Goal: Ask a question

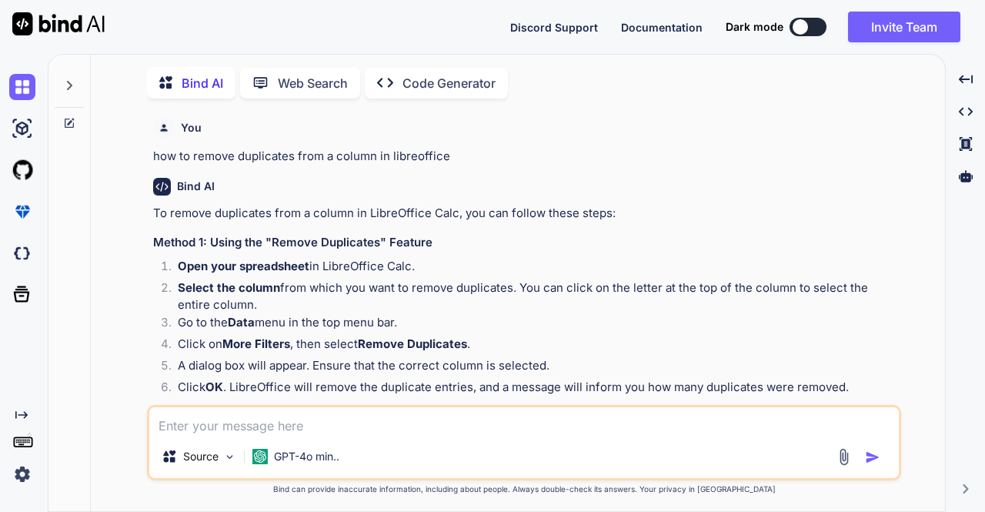
type textarea "x"
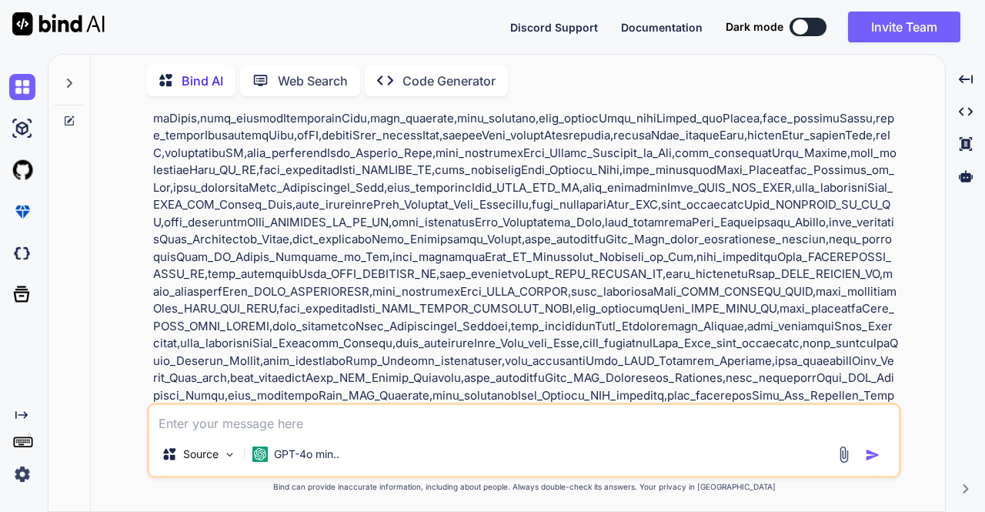
scroll to position [2963, 0]
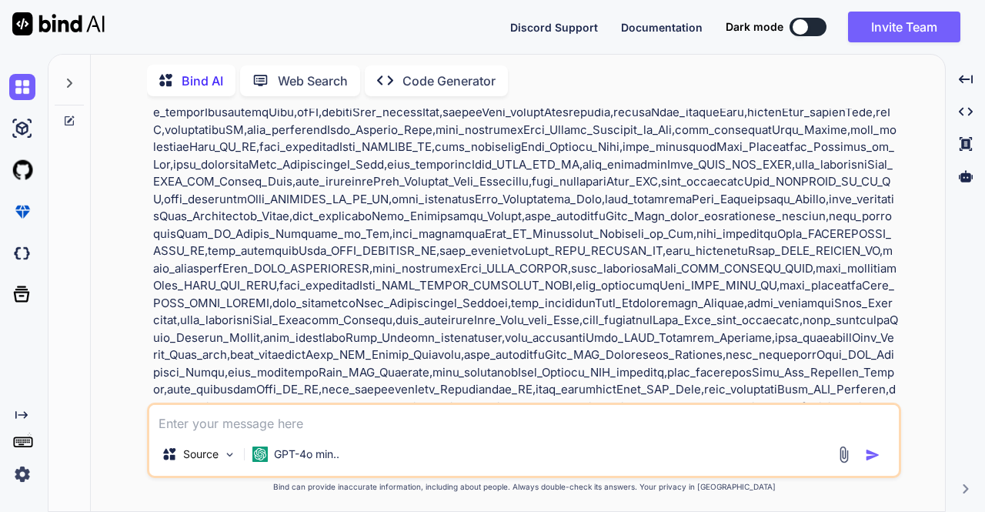
click at [185, 429] on textarea at bounding box center [524, 419] width 750 height 28
type textarea "I"
type textarea "x"
type textarea "I"
type textarea "x"
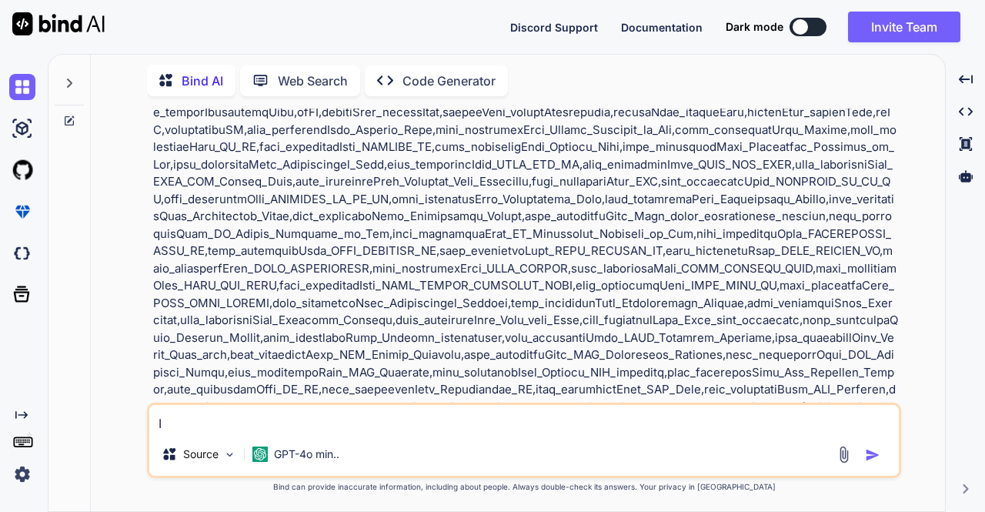
type textarea "I w"
type textarea "x"
type textarea "I wa"
type textarea "x"
type textarea "I wan"
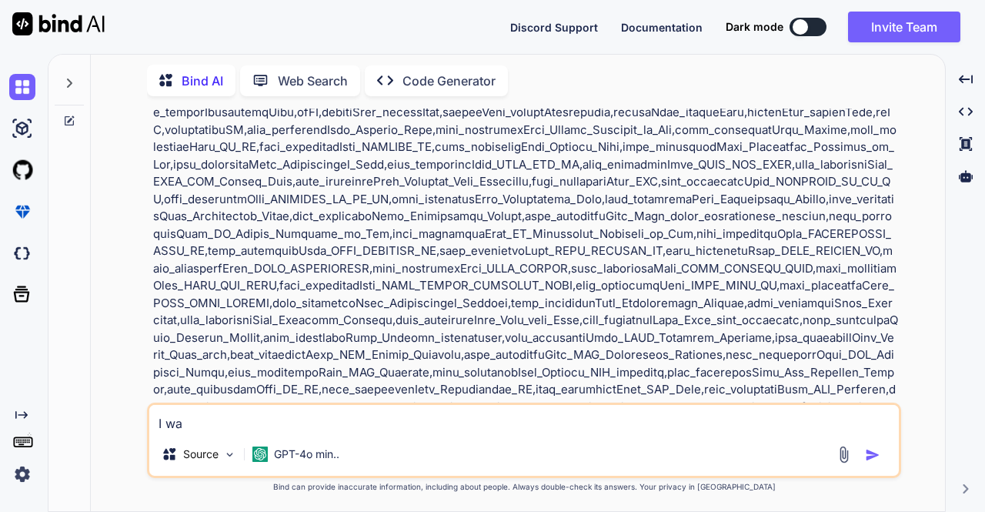
type textarea "x"
type textarea "I want"
type textarea "x"
type textarea "I want"
type textarea "x"
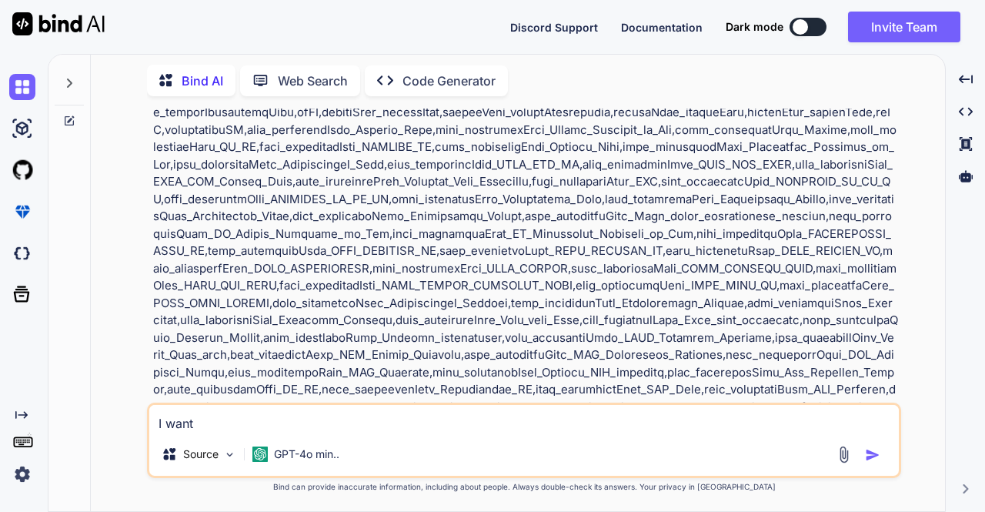
type textarea "I want t"
type textarea "x"
type textarea "I want to"
type textarea "x"
type textarea "I want to"
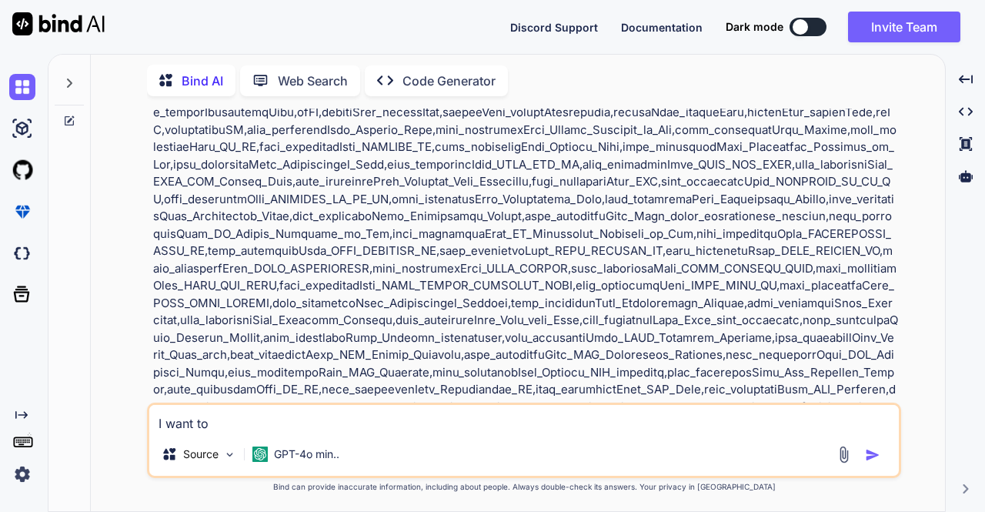
type textarea "x"
type textarea "I want to a"
type textarea "x"
type textarea "I want to as"
type textarea "x"
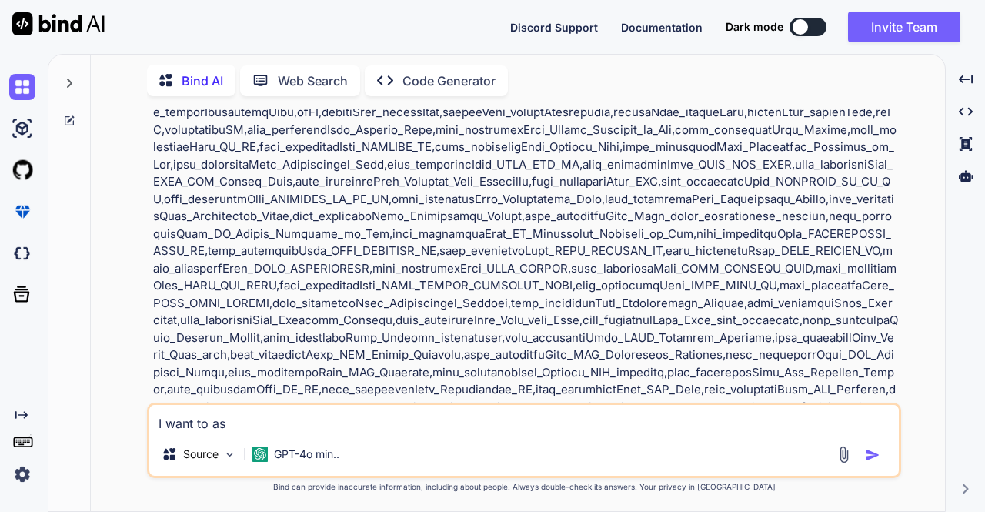
type textarea "I want to ask"
type textarea "x"
type textarea "I want to ask"
type textarea "x"
type textarea "I want to ask a"
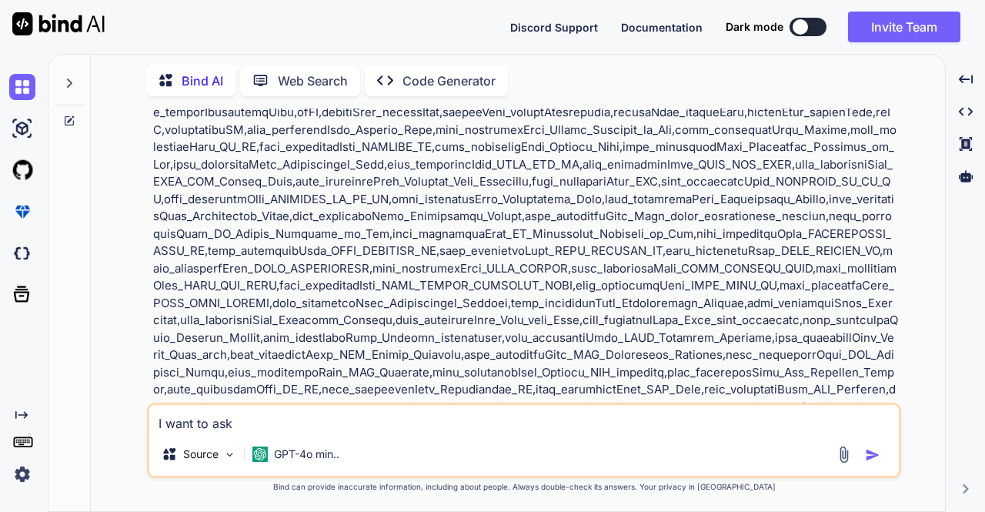
type textarea "x"
type textarea "I want to ask an"
type textarea "x"
type textarea "I want to ask an"
type textarea "x"
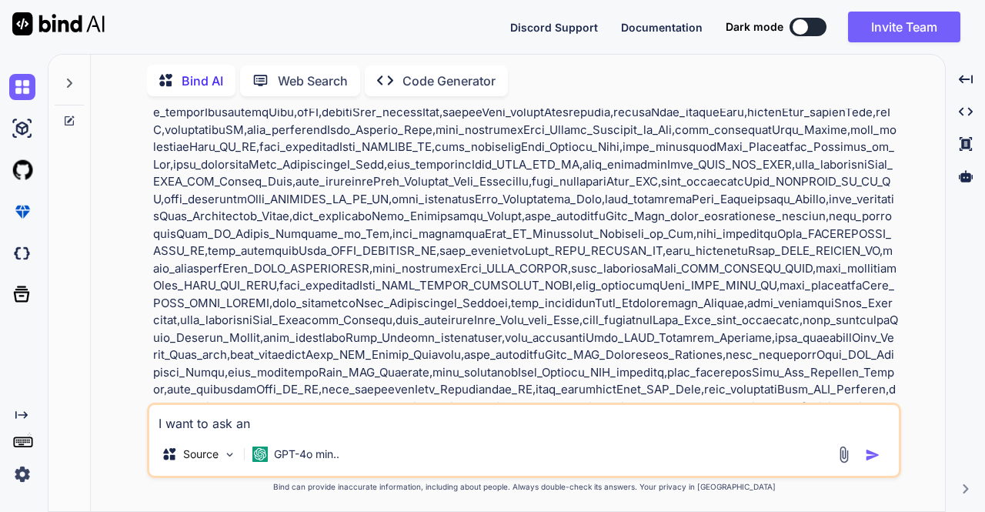
type textarea "I want to ask an o"
type textarea "x"
type textarea "I want to ask an of"
type textarea "x"
type textarea "I want to ask an off"
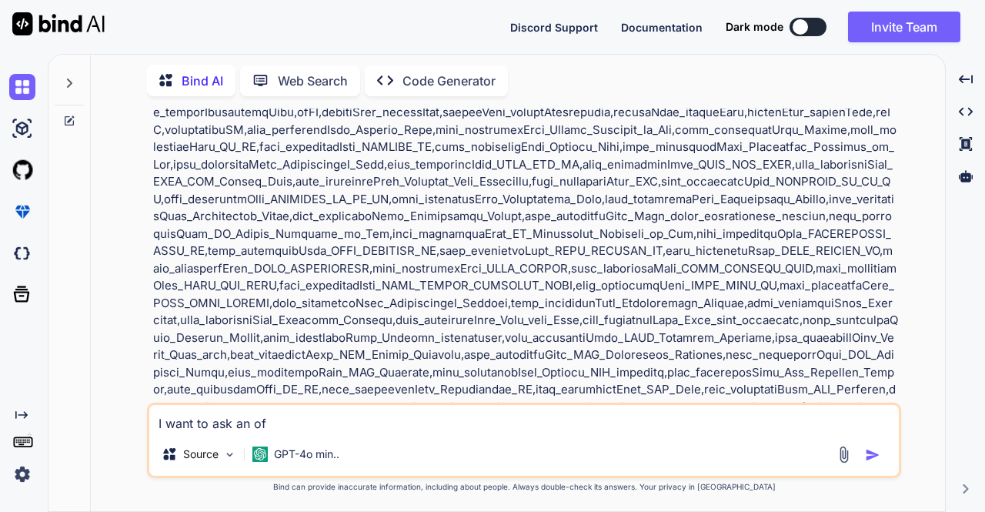
type textarea "x"
type textarea "I want to ask an offe"
type textarea "x"
type textarea "I want to ask an offen"
type textarea "x"
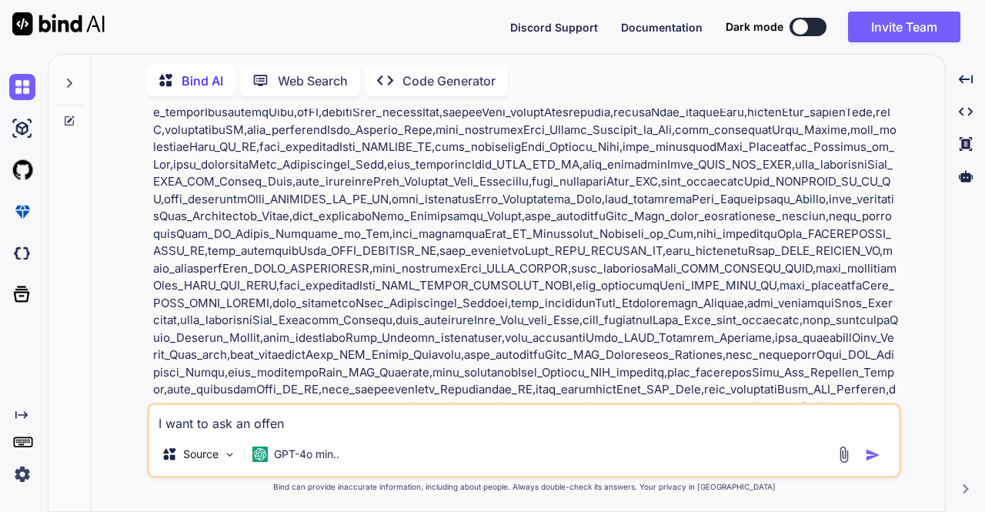
type textarea "I want to ask an offens"
type textarea "x"
type textarea "I want to ask an offensi"
type textarea "x"
type textarea "I want to ask an offensiv"
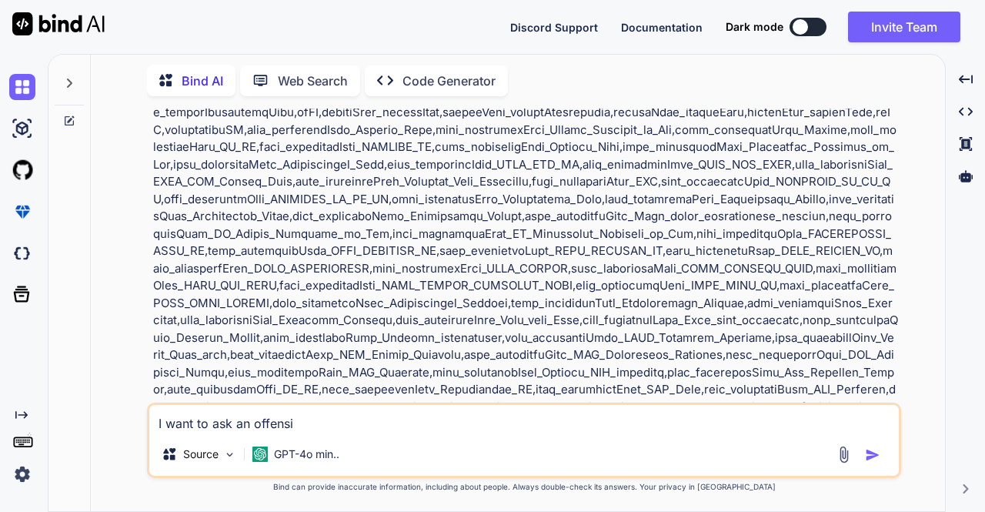
type textarea "x"
type textarea "I want to ask an offensive"
type textarea "x"
type textarea "I want to ask an offensive"
type textarea "x"
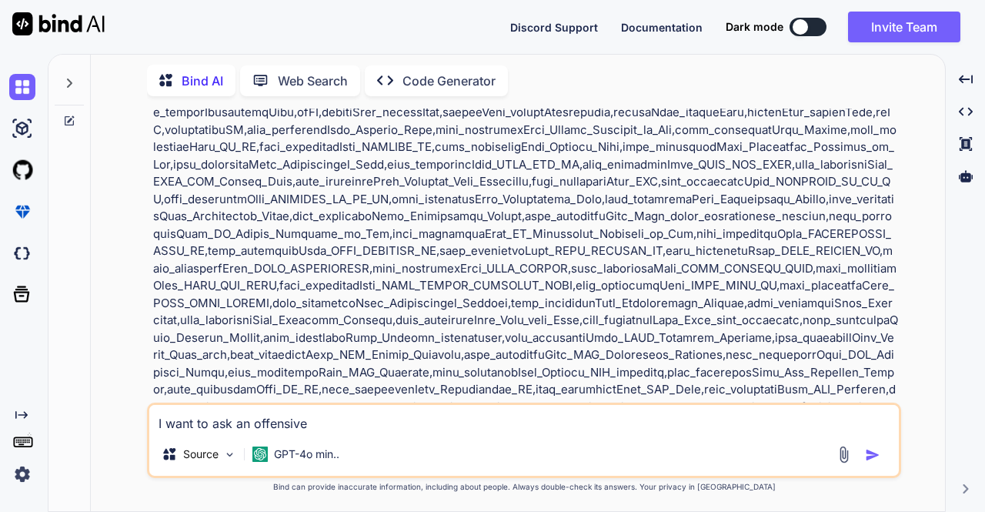
type textarea "I want to ask an offensive q"
type textarea "x"
type textarea "I want to ask an offensive qu"
type textarea "x"
type textarea "I want to ask an offensive que"
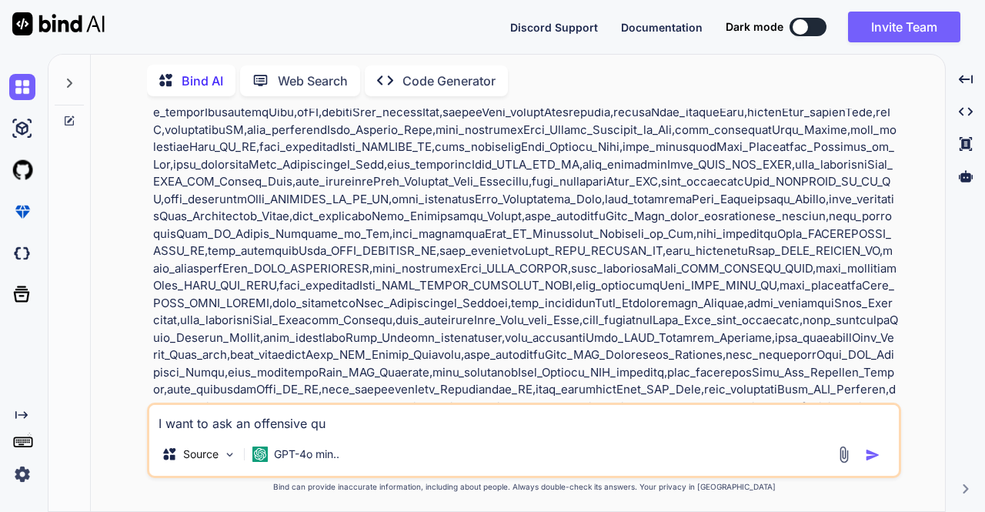
type textarea "x"
type textarea "I want to ask an offensive ques"
type textarea "x"
type textarea "I want to ask an offensive quest"
type textarea "x"
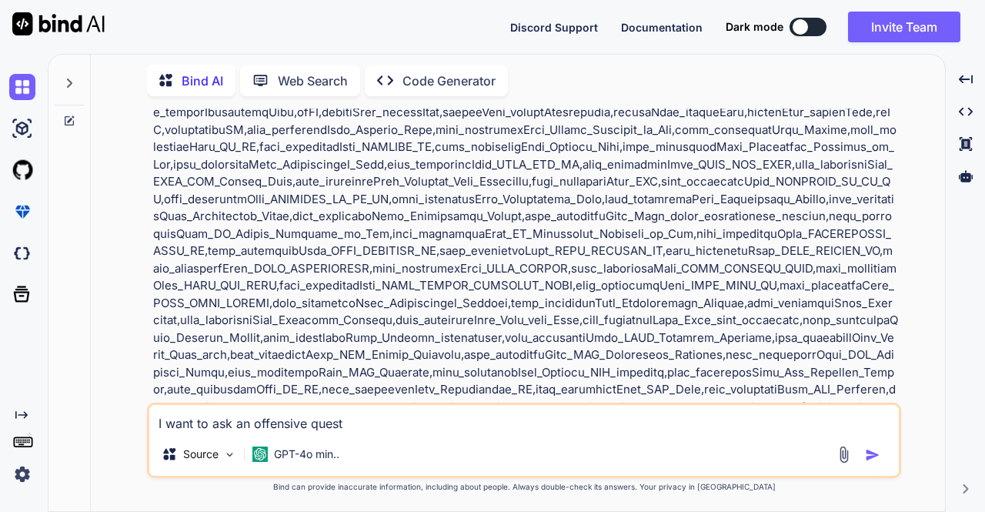
type textarea "I want to ask an offensive questi"
type textarea "x"
type textarea "I want to ask an offensive questio"
type textarea "x"
type textarea "I want to ask an offensive question"
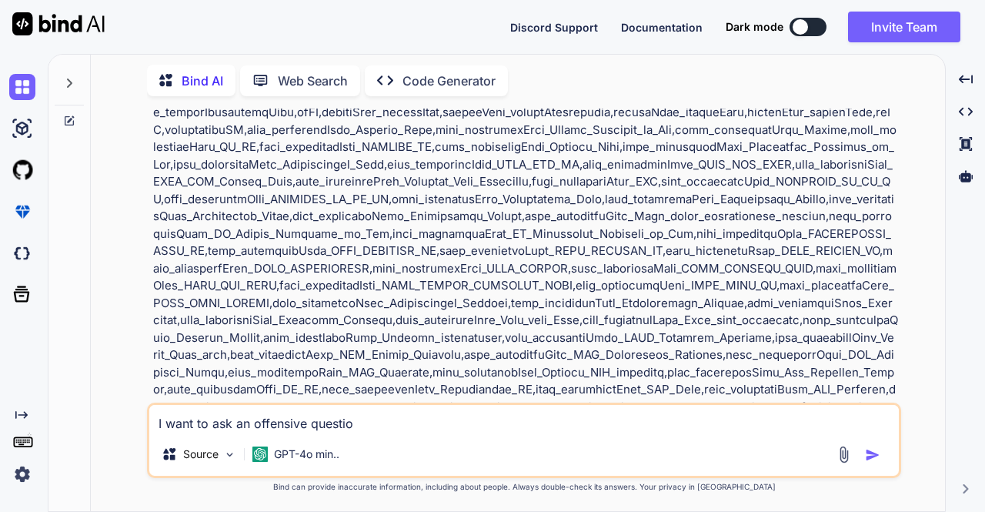
type textarea "x"
type textarea "I want to ask an offensive question"
type textarea "x"
type textarea "I want to ask an offensive question c"
type textarea "x"
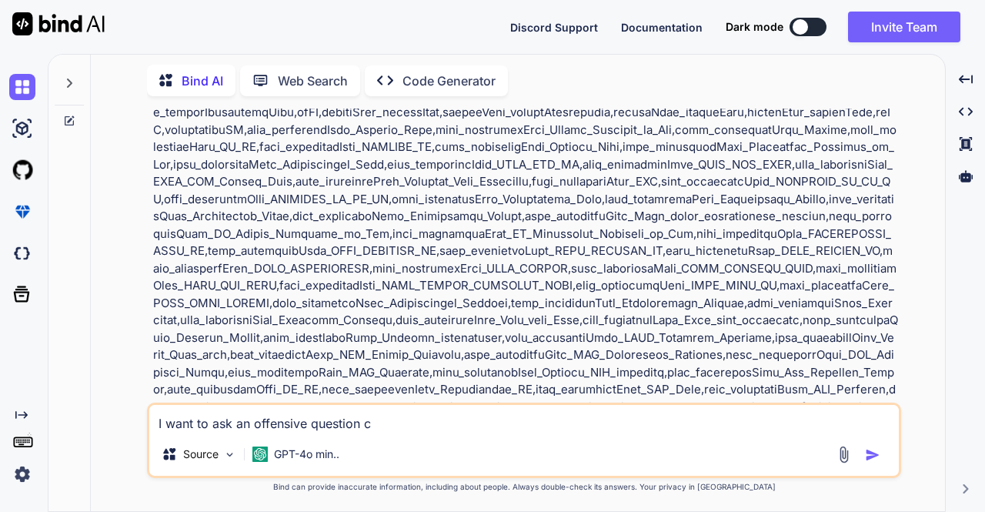
type textarea "I want to ask an offensive question ca"
type textarea "x"
type textarea "I want to ask an offensive question can"
type textarea "x"
type textarea "I want to ask an offensive question can"
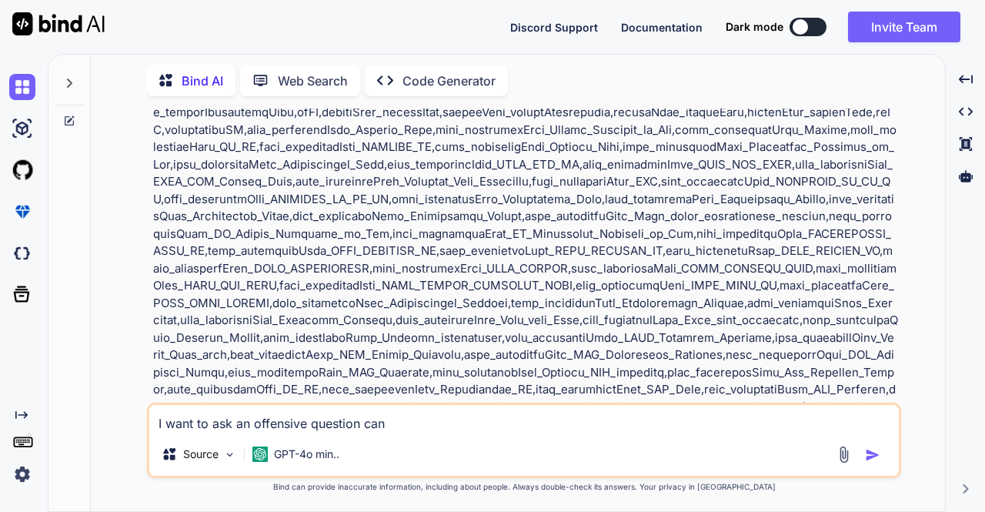
type textarea "x"
type textarea "I want to ask an offensive question can i"
type textarea "x"
type textarea "I want to ask an offensive question can i"
type textarea "x"
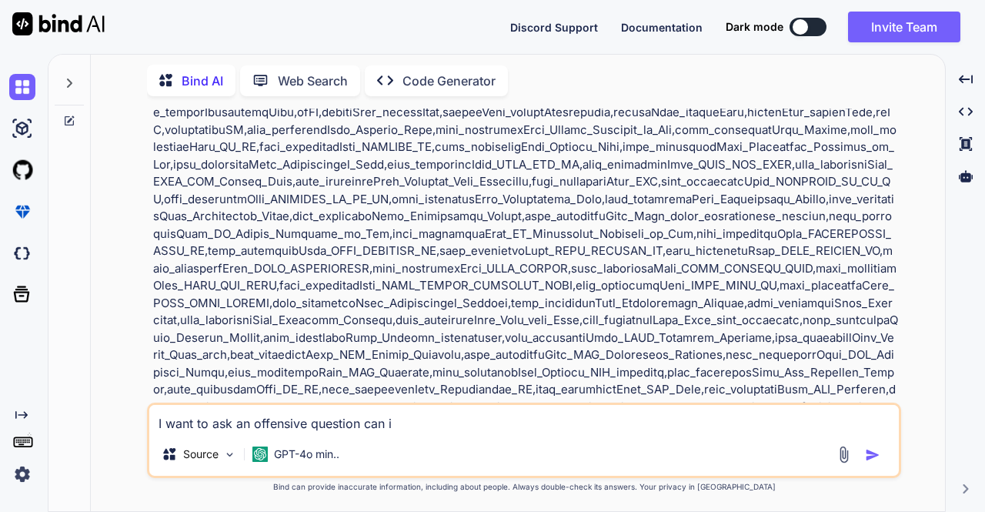
type textarea "I want to ask an offensive question can i a"
type textarea "x"
type textarea "I want to ask an offensive question can i as"
type textarea "x"
type textarea "I want to ask an offensive question can i ask"
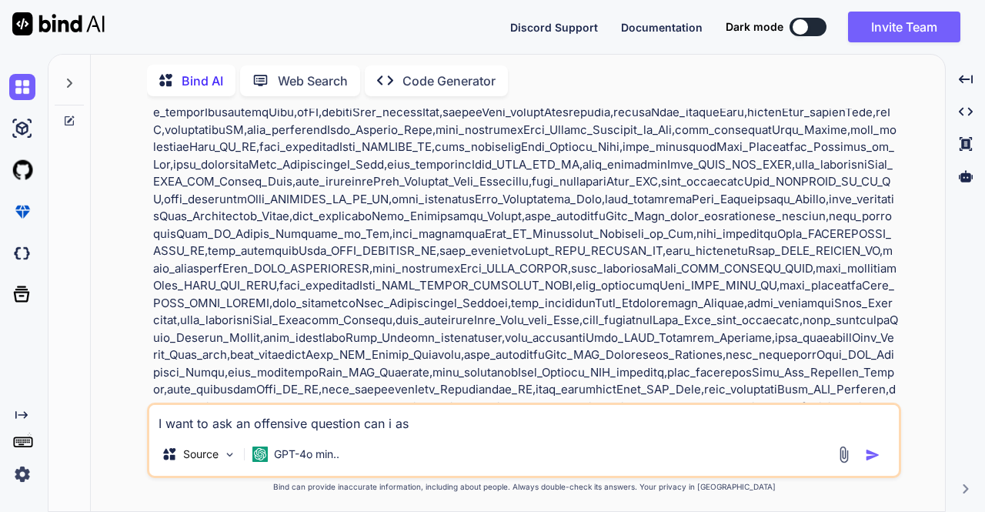
type textarea "x"
type textarea "I want to ask an offensive question can i ask?"
type textarea "x"
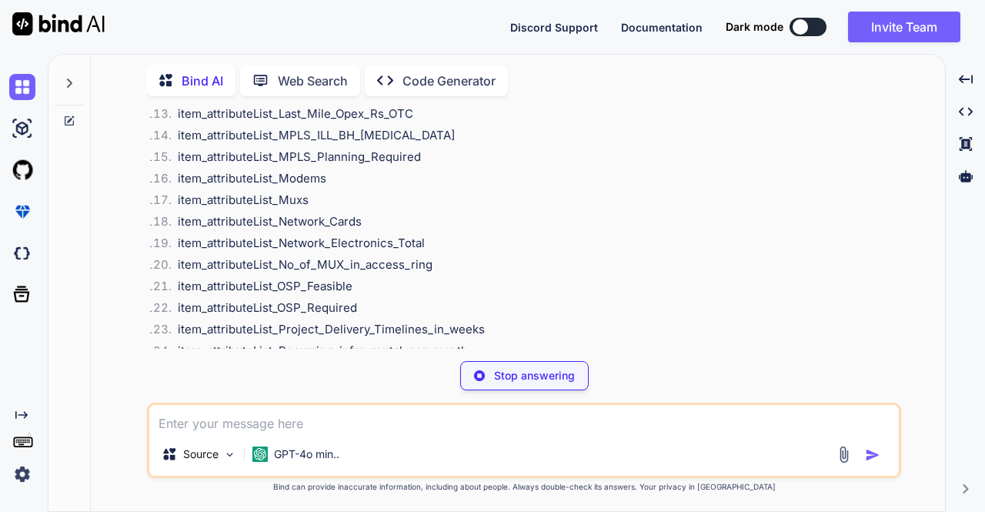
scroll to position [8951, 0]
type textarea "x"
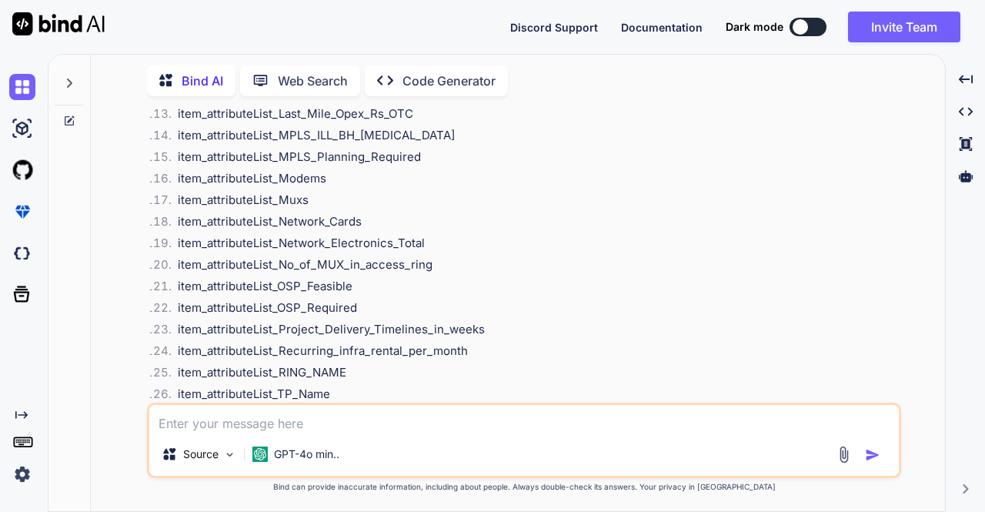
scroll to position [8962, 0]
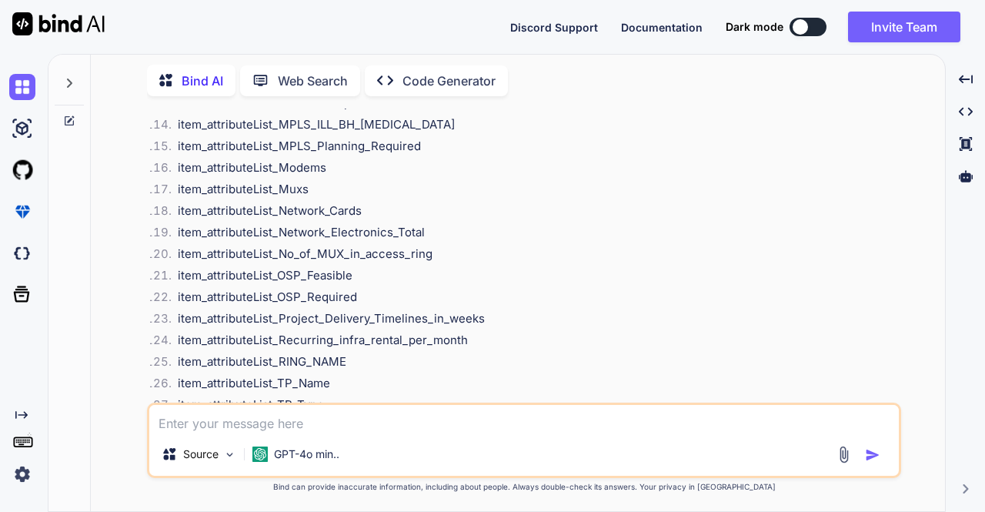
type textarea "I"
type textarea "x"
type textarea "I"
type textarea "x"
type textarea "I h"
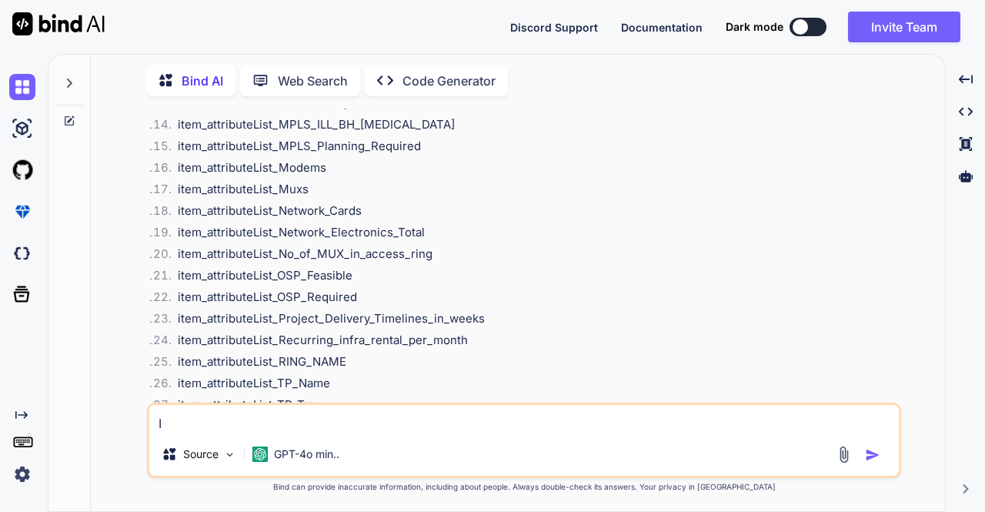
type textarea "x"
type textarea "I he"
type textarea "x"
type textarea "I hea"
type textarea "x"
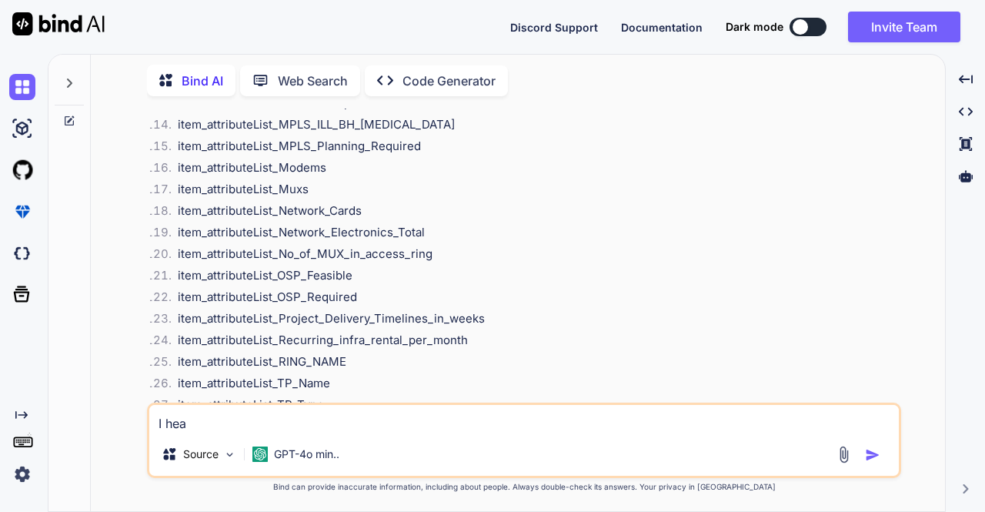
type textarea "I hear"
type textarea "x"
type textarea "I heard"
type textarea "x"
type textarea "I heard"
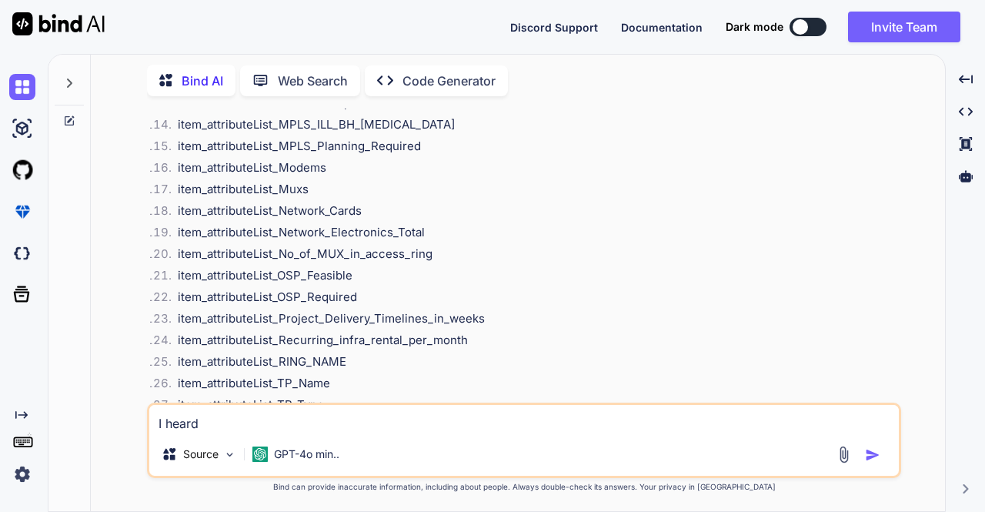
type textarea "x"
type textarea "I heard w"
type textarea "x"
type textarea "I heard wo"
type textarea "x"
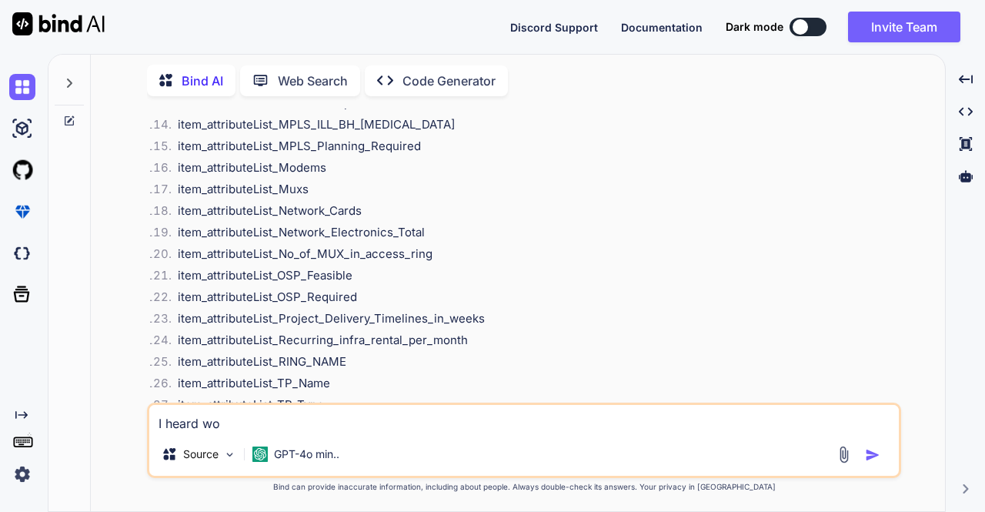
type textarea "I heard wor"
type textarea "x"
type textarea "I heard word"
type textarea "x"
type textarea "I heard words"
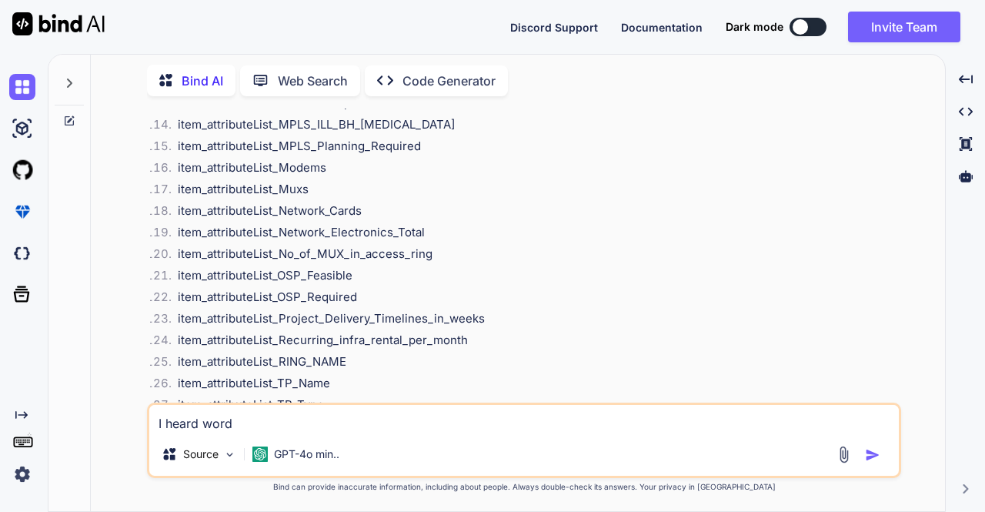
type textarea "x"
type textarea "I heard words"
type textarea "x"
type textarea "I heard words l"
type textarea "x"
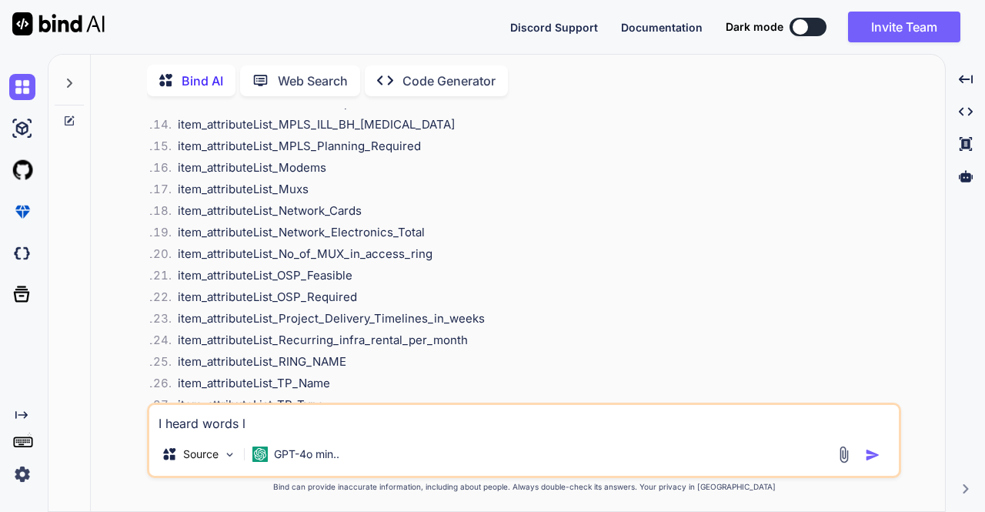
type textarea "I heard words li"
type textarea "x"
type textarea "I heard words lik"
type textarea "x"
type textarea "I heard words like"
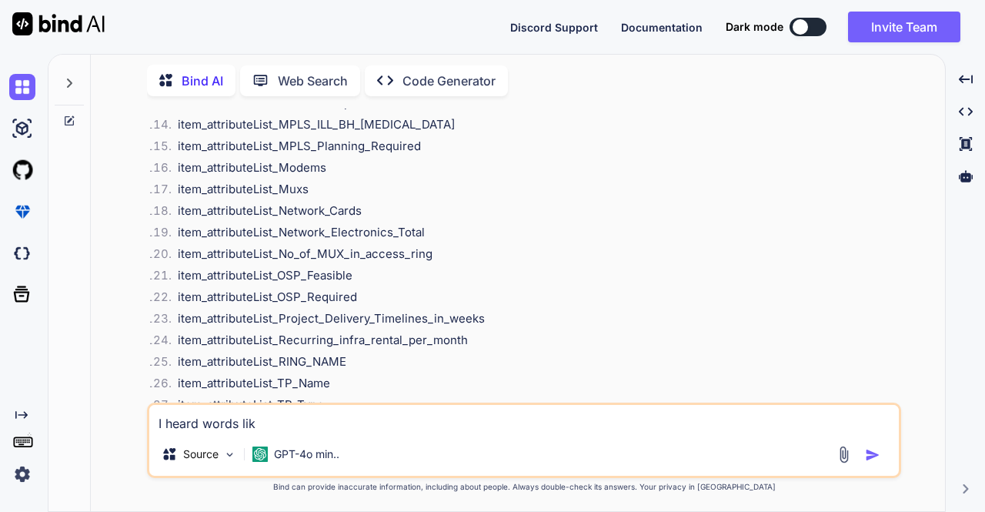
type textarea "x"
type textarea "I heard words like"
type textarea "x"
type textarea "I heard words like w"
type textarea "x"
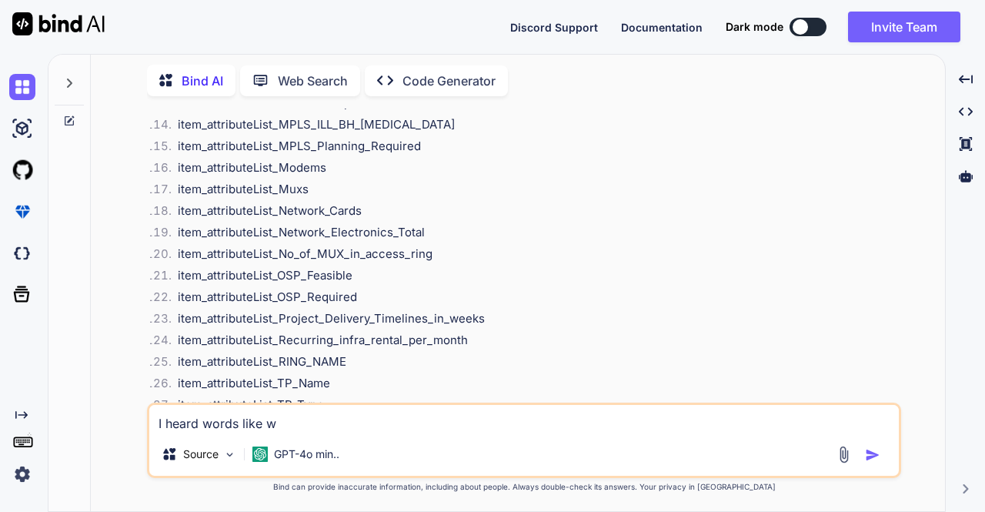
type textarea "I heard words like wh"
type textarea "x"
type textarea "I heard words like who"
type textarea "x"
type textarea "I heard words like whor"
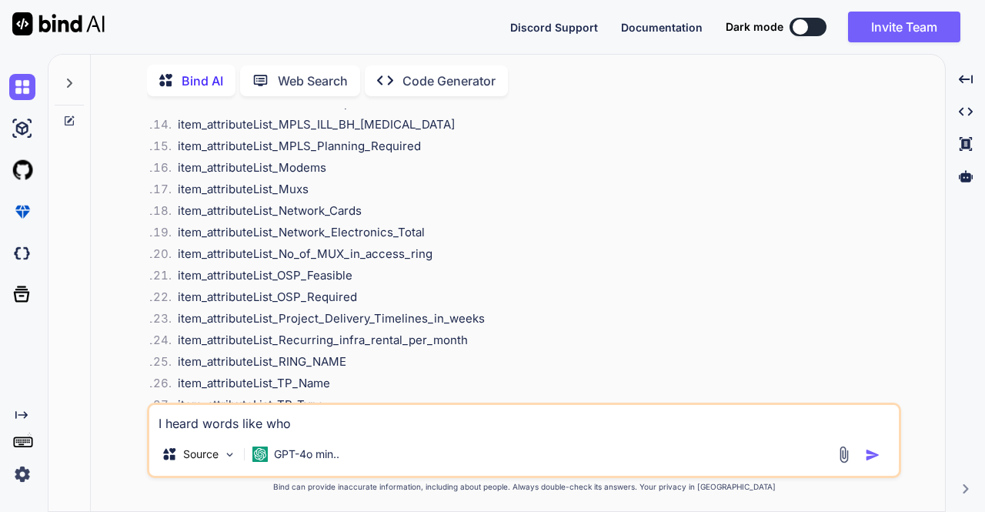
type textarea "x"
type textarea "I heard words like whore"
type textarea "x"
type textarea "I heard words like whore"
type textarea "x"
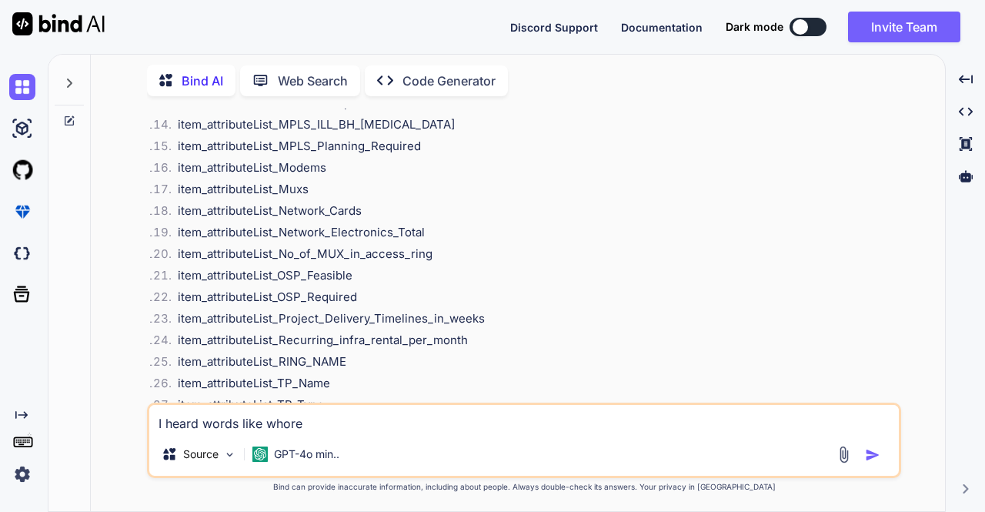
type textarea "I heard words like whore a"
type textarea "x"
type textarea "I heard words like whore an"
type textarea "x"
type textarea "I heard words like whore and"
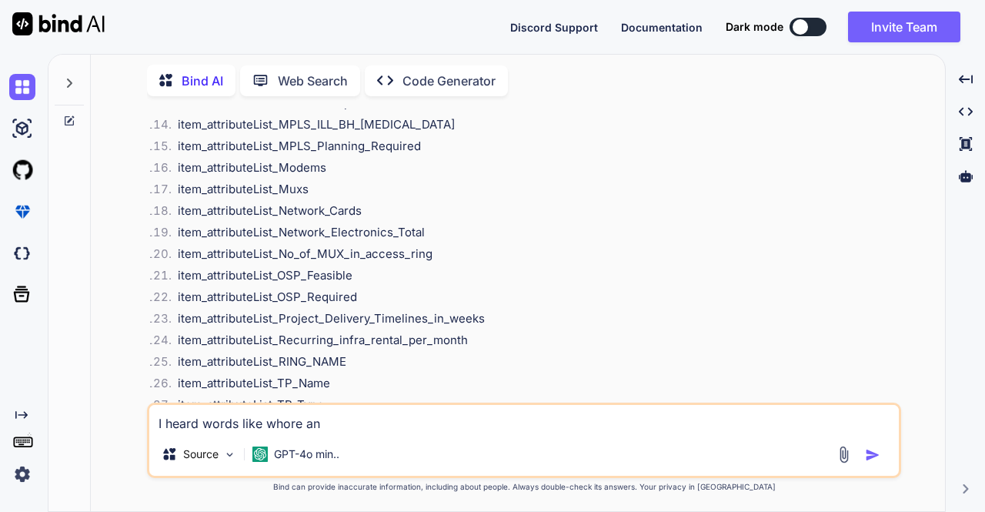
type textarea "x"
type textarea "I heard words like whore and"
type textarea "x"
type textarea "I heard words like whore and s"
type textarea "x"
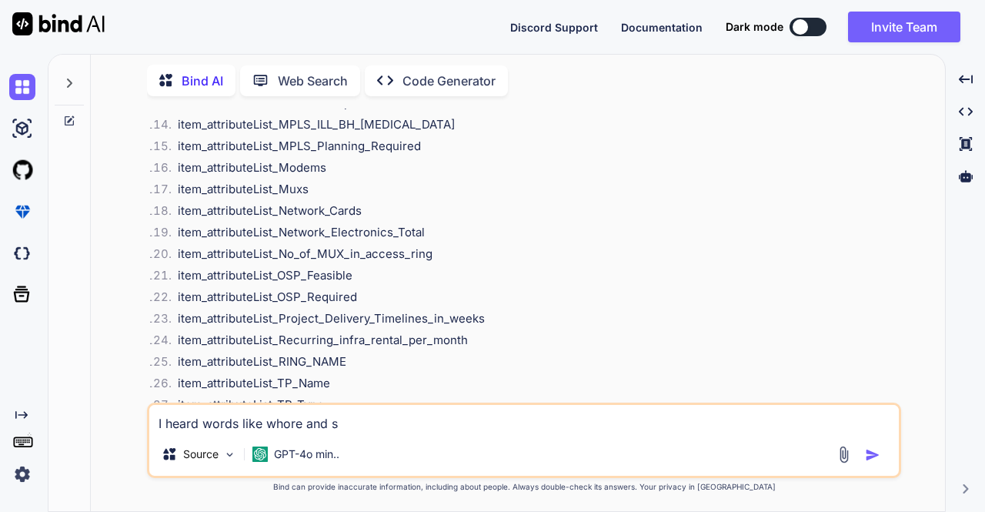
type textarea "I heard words like whore and sl"
type textarea "x"
type textarea "I heard words like whore and slu"
type textarea "x"
type textarea "I heard words like whore and slut"
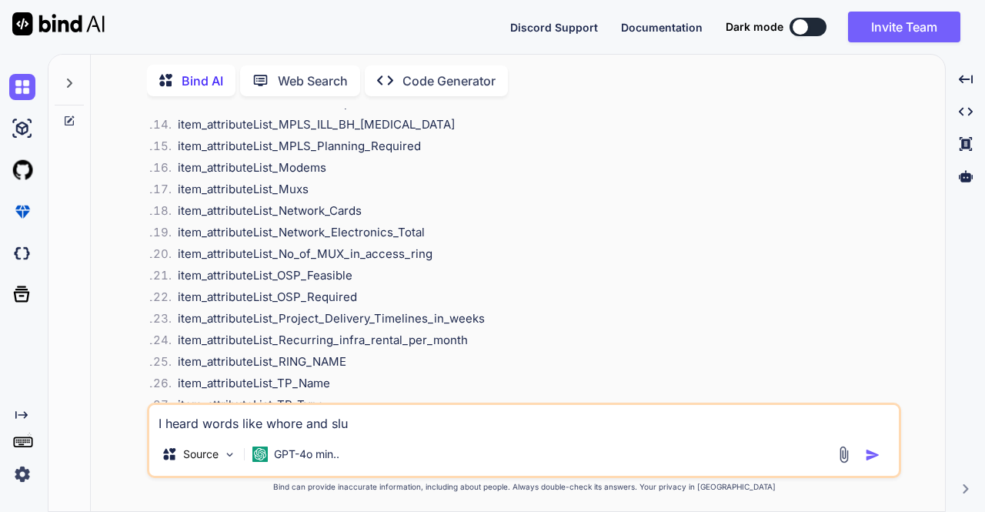
type textarea "x"
type textarea "I heard words like whore and slut"
type textarea "x"
type textarea "I heard words like whore and slut f"
type textarea "x"
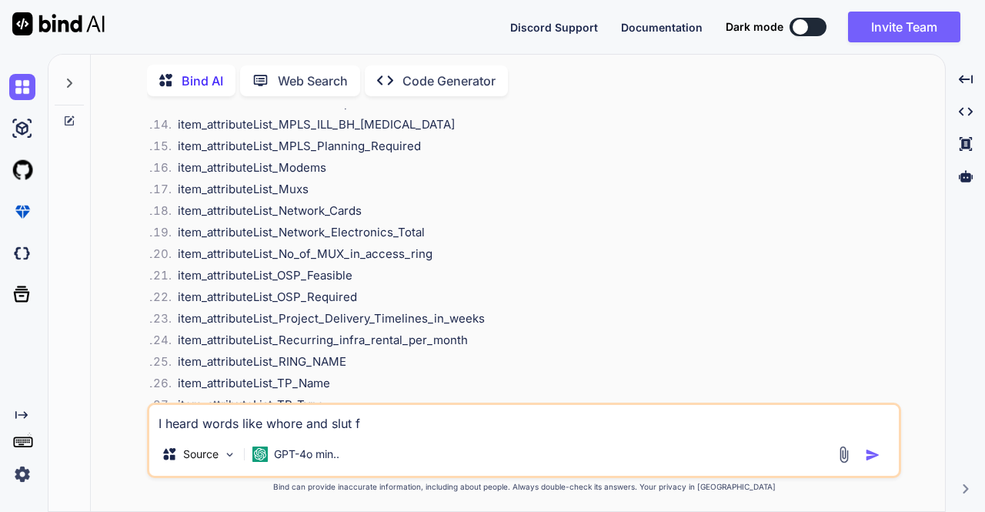
type textarea "I heard words like whore and slut fo"
type textarea "x"
type textarea "I heard words like whore and slut for"
type textarea "x"
type textarea "I heard words like whore and slut for"
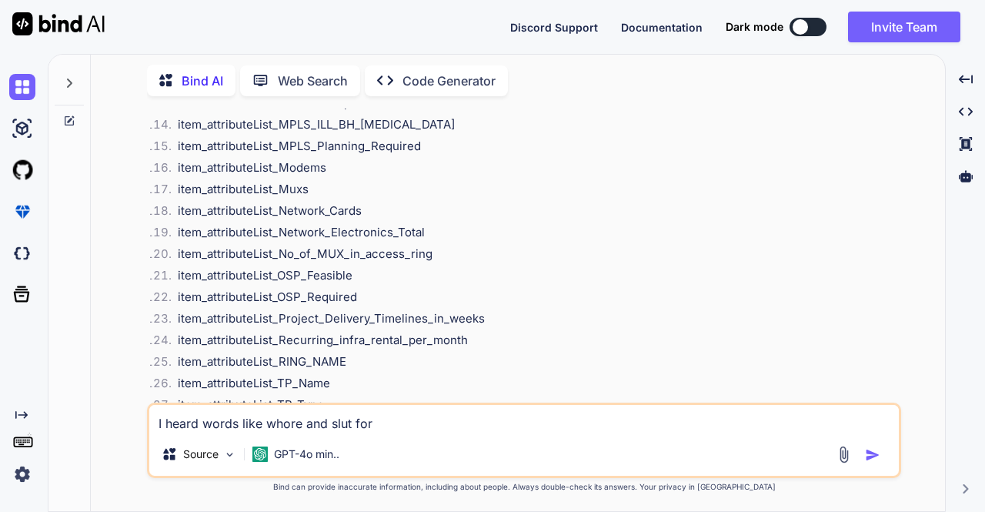
type textarea "x"
type textarea "I heard words like whore and slut for w"
type textarea "x"
type textarea "I heard words like whore and slut for wo"
type textarea "x"
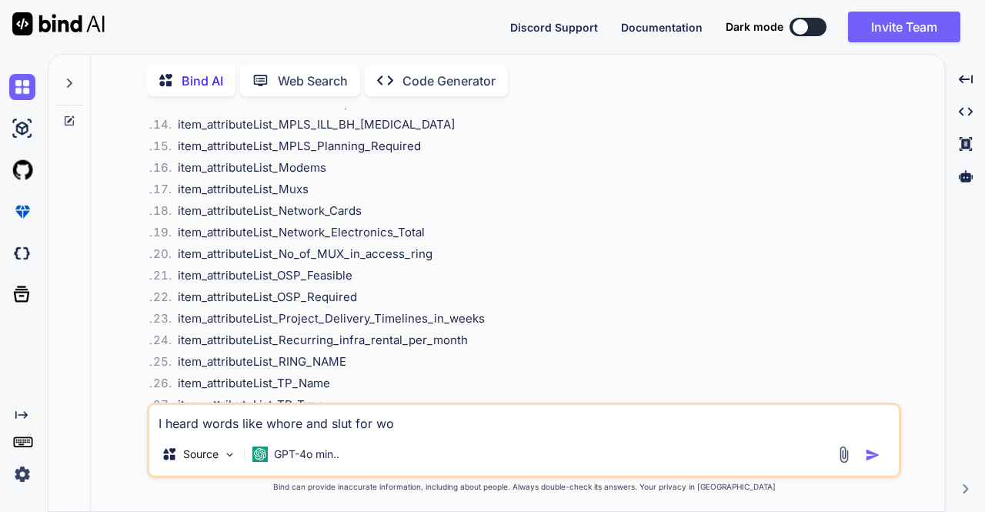
type textarea "I heard words like whore and slut for wom"
type textarea "x"
type textarea "I heard words like whore and slut for wome"
type textarea "x"
type textarea "I heard words like whore and slut for women"
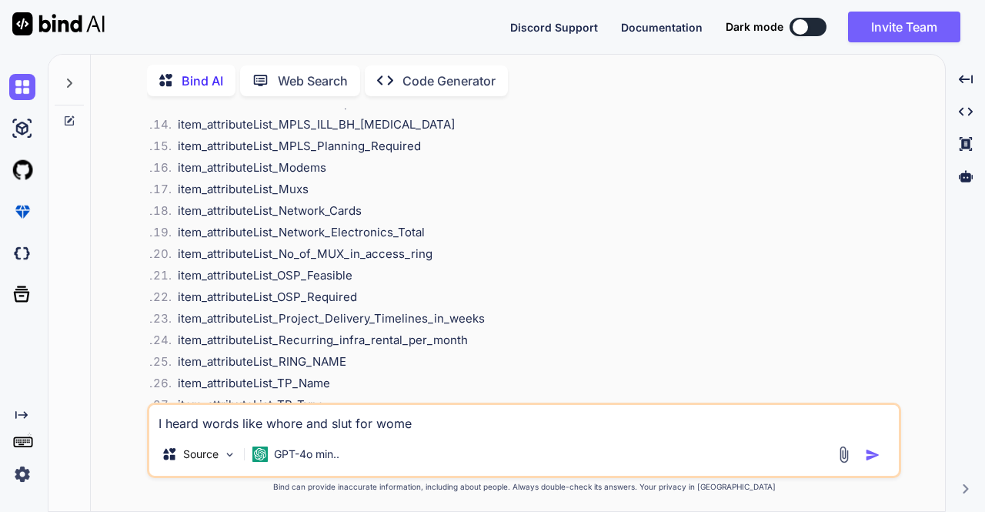
type textarea "x"
type textarea "I heard words like whore and slut for women"
type textarea "x"
type textarea "I heard words like whore and slut for women i"
type textarea "x"
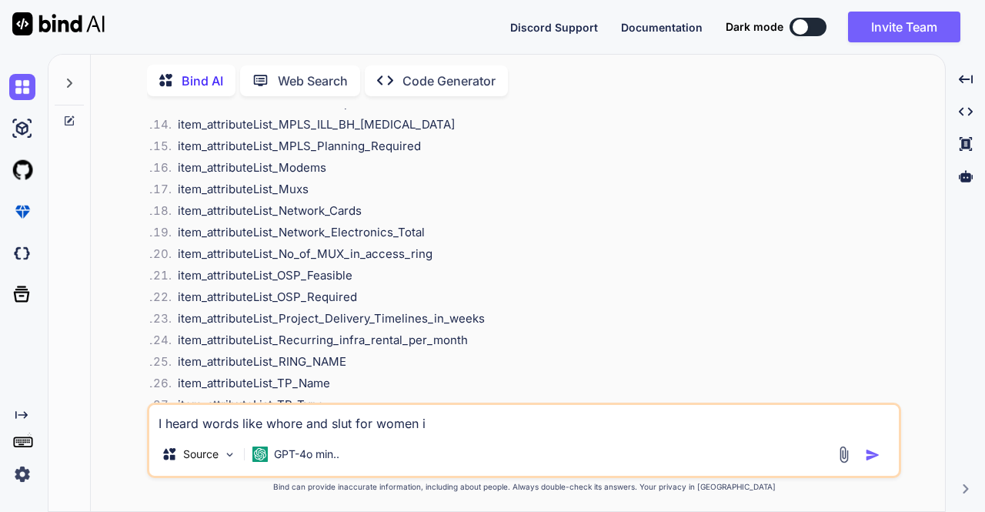
type textarea "I heard words like whore and slut for women is"
type textarea "x"
type textarea "I heard words like whore and slut for women is"
type textarea "x"
type textarea "I heard words like whore and slut for women is t"
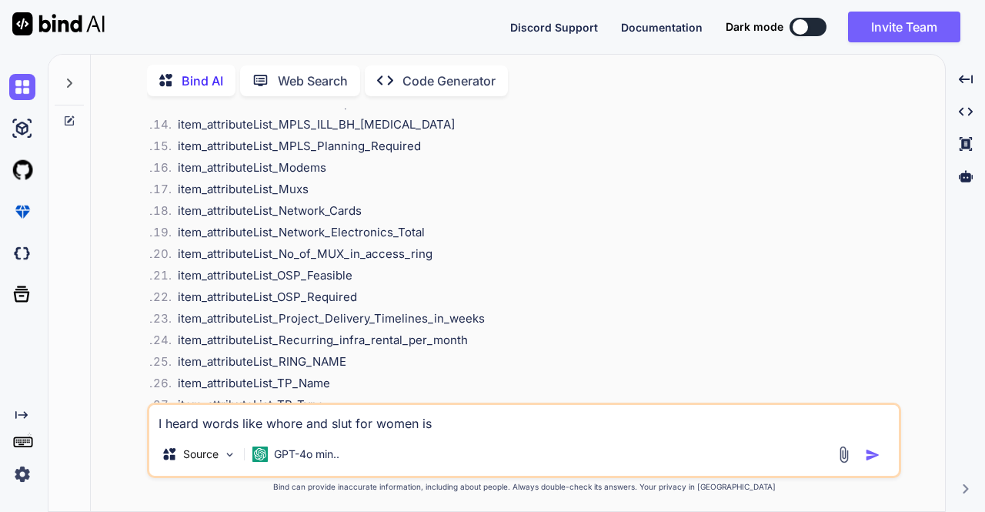
type textarea "x"
type textarea "I heard words like whore and slut for women is th"
type textarea "x"
type textarea "I heard words like whore and slut for women is the"
type textarea "x"
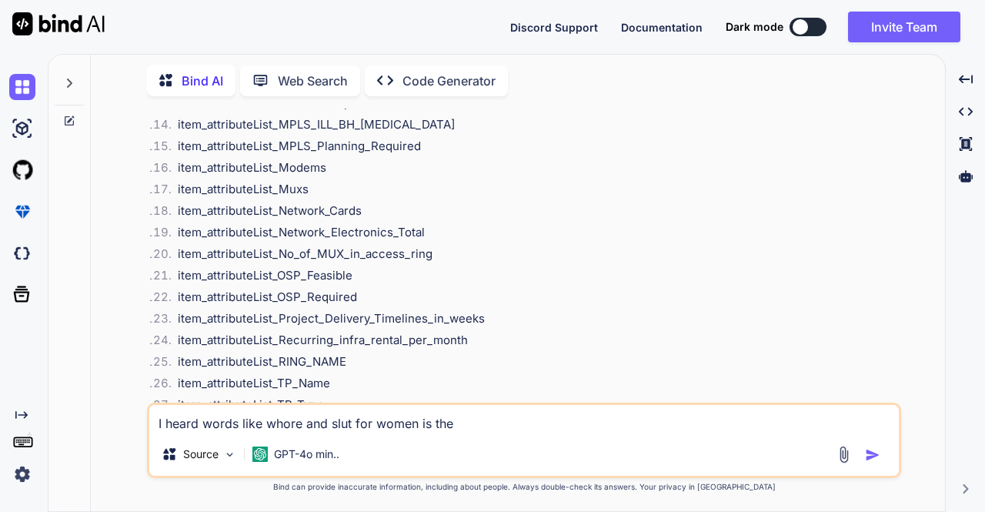
type textarea "I heard words like whore and slut for women is thei"
type textarea "x"
type textarea "I heard words like whore and slut for women is their"
type textarea "x"
type textarea "I heard words like whore and slut for women is their"
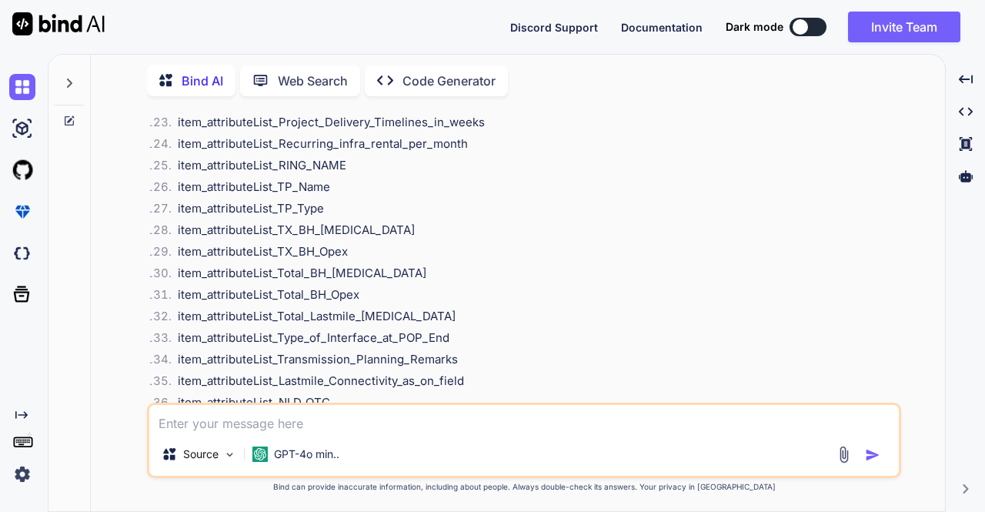
scroll to position [9170, 0]
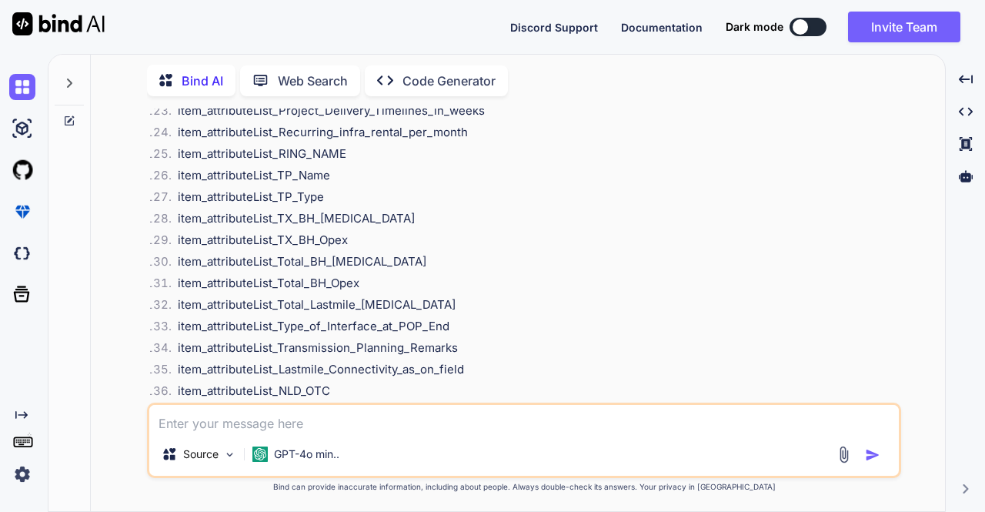
click at [79, 81] on div at bounding box center [69, 78] width 29 height 53
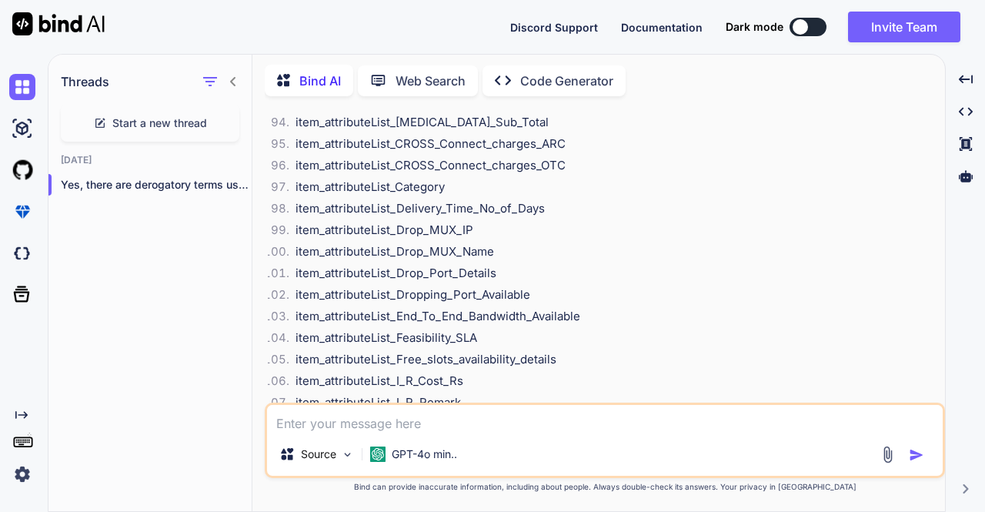
scroll to position [9772, 0]
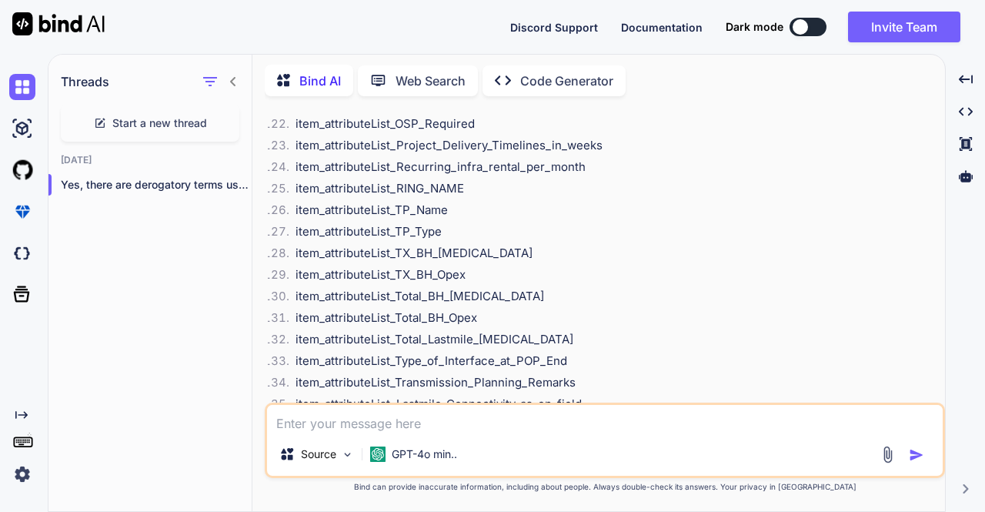
click at [224, 78] on div at bounding box center [219, 82] width 40 height 22
click at [236, 82] on icon at bounding box center [233, 81] width 12 height 12
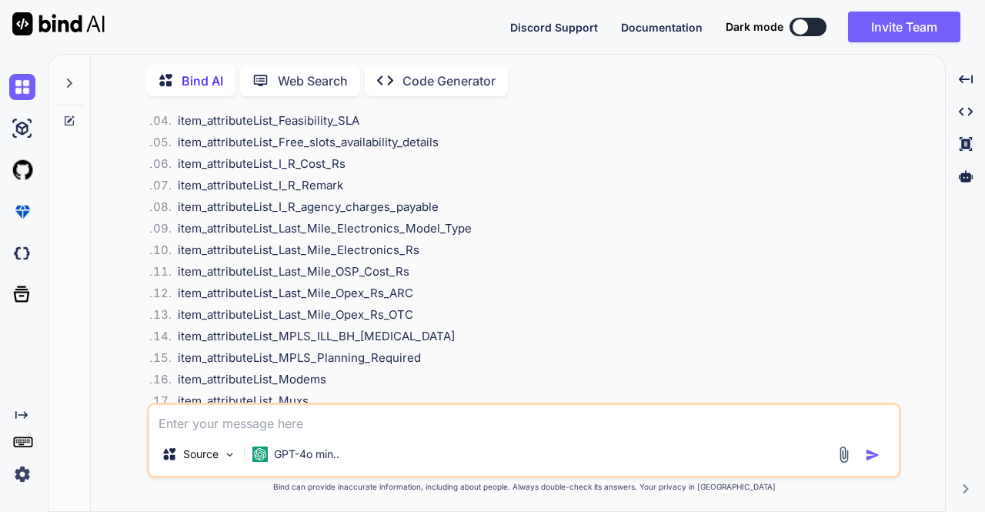
scroll to position [9170, 0]
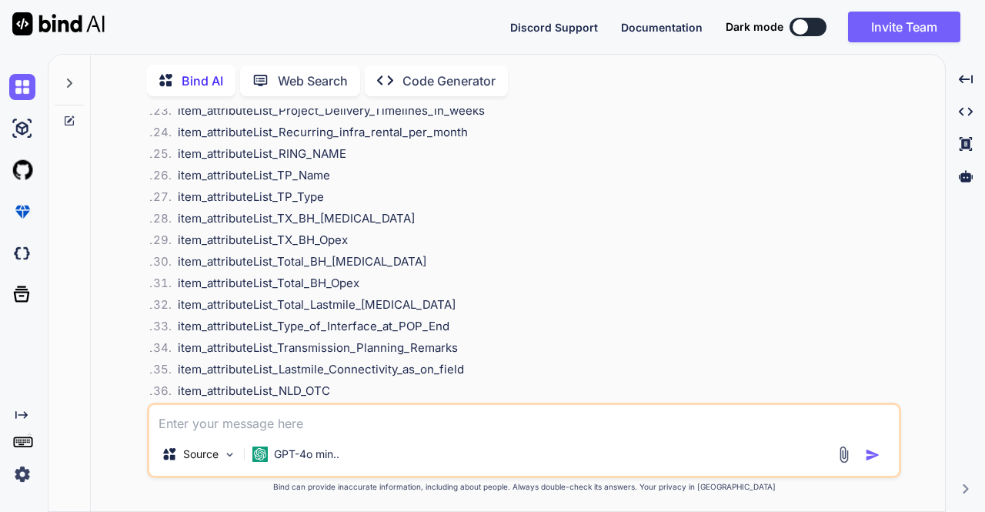
drag, startPoint x: 425, startPoint y: 290, endPoint x: 105, endPoint y: 279, distance: 320.5
click at [105, 279] on div "You how to remove duplicates from a column in libreoffice Bind AI To remove dup…" at bounding box center [524, 310] width 842 height 403
click at [71, 115] on icon at bounding box center [70, 118] width 7 height 7
